Goal: Transaction & Acquisition: Download file/media

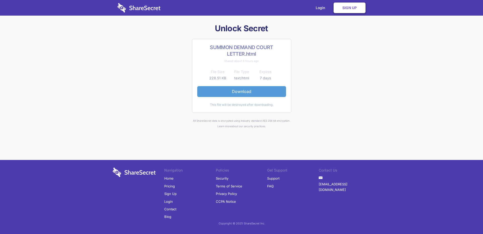
click at [268, 91] on link "Download" at bounding box center [241, 91] width 89 height 11
click at [345, 9] on link "Sign Up" at bounding box center [349, 8] width 32 height 11
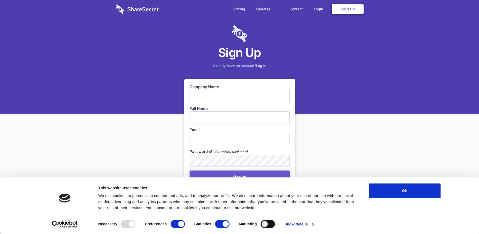
click at [236, 90] on input "text" at bounding box center [240, 96] width 100 height 12
type input "athletesfoot"
type input "Waseemah"
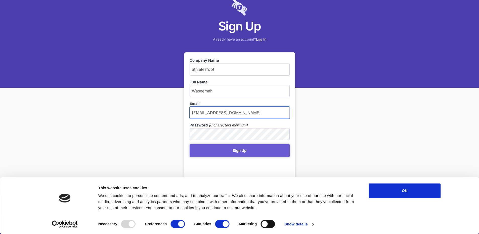
type input "shop@theathletesfoot.co.za"
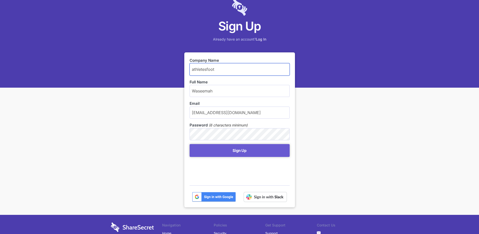
scroll to position [75, 0]
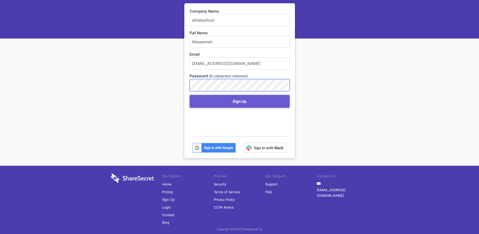
click at [190, 95] on button "Sign Up" at bounding box center [240, 101] width 100 height 13
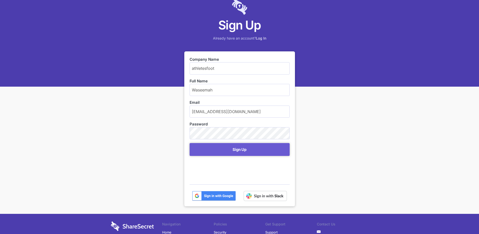
scroll to position [6, 0]
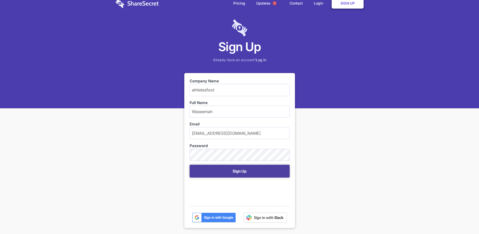
click at [243, 164] on button "Sign Up" at bounding box center [240, 170] width 100 height 13
click at [242, 166] on button "Sign Up" at bounding box center [240, 170] width 100 height 13
click at [242, 167] on button "Sign Up" at bounding box center [240, 170] width 100 height 13
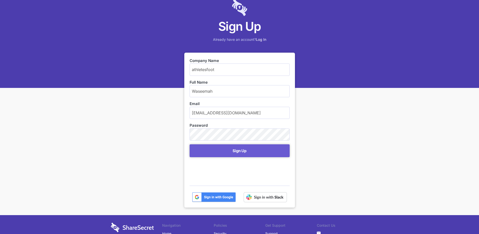
scroll to position [81, 0]
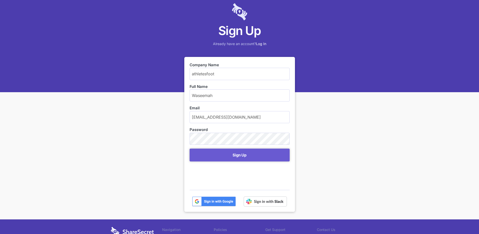
scroll to position [50, 0]
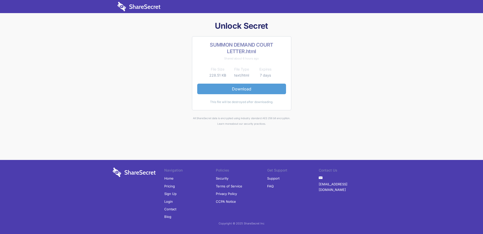
click at [241, 86] on link "Download" at bounding box center [241, 88] width 89 height 11
click at [261, 88] on link "Download" at bounding box center [241, 88] width 89 height 11
drag, startPoint x: 0, startPoint y: 0, endPoint x: 241, endPoint y: 91, distance: 257.8
click at [241, 91] on link "Download" at bounding box center [241, 88] width 89 height 11
